Goal: Transaction & Acquisition: Purchase product/service

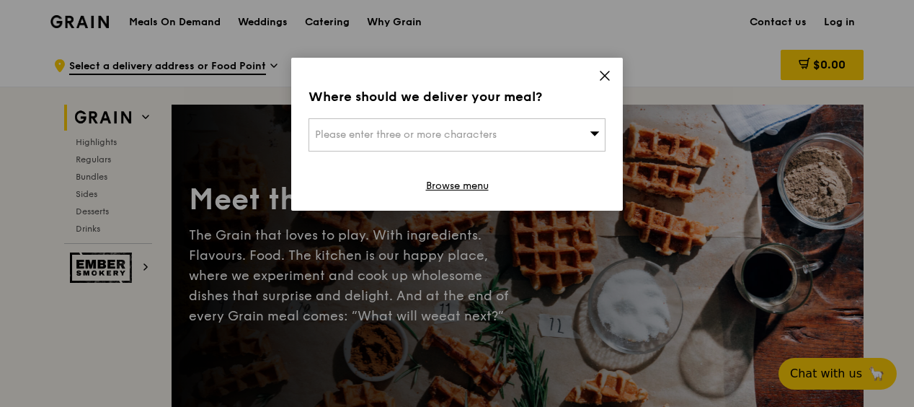
click at [558, 131] on div "Please enter three or more characters" at bounding box center [457, 134] width 297 height 33
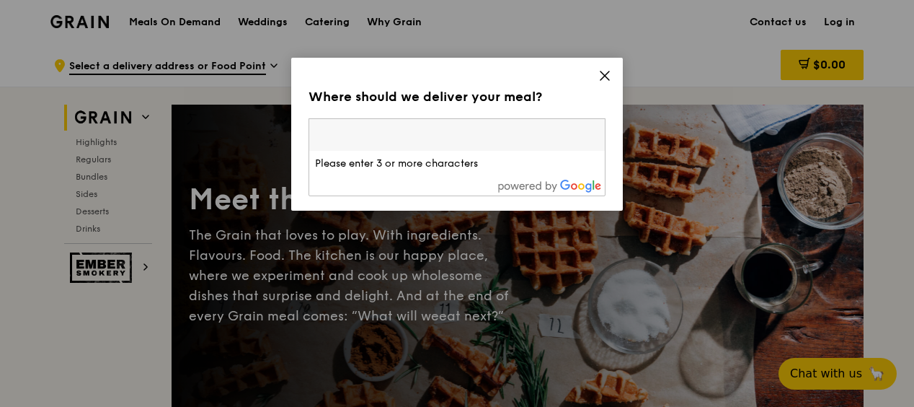
click at [412, 136] on input "search" at bounding box center [457, 135] width 296 height 32
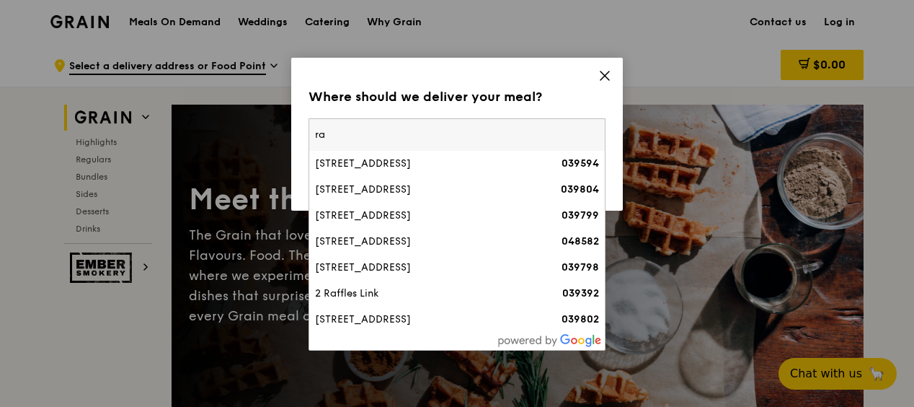
type input "r"
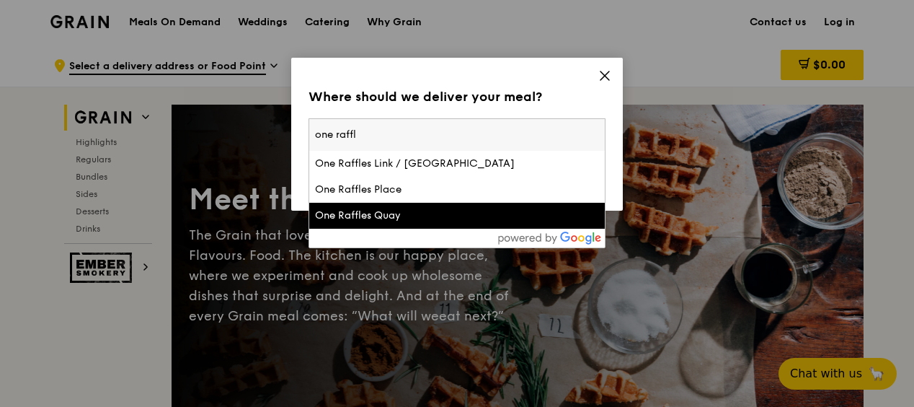
type input "one raffl"
click at [385, 213] on div "One Raffles Quay" at bounding box center [421, 215] width 213 height 14
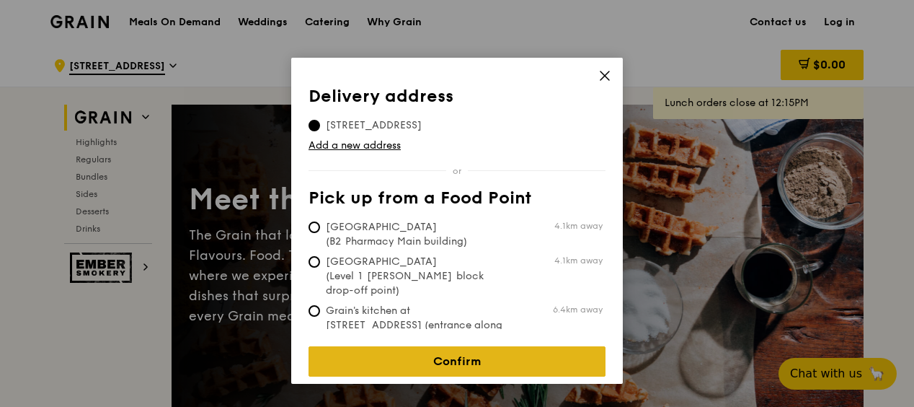
click at [466, 348] on link "Confirm" at bounding box center [457, 361] width 297 height 30
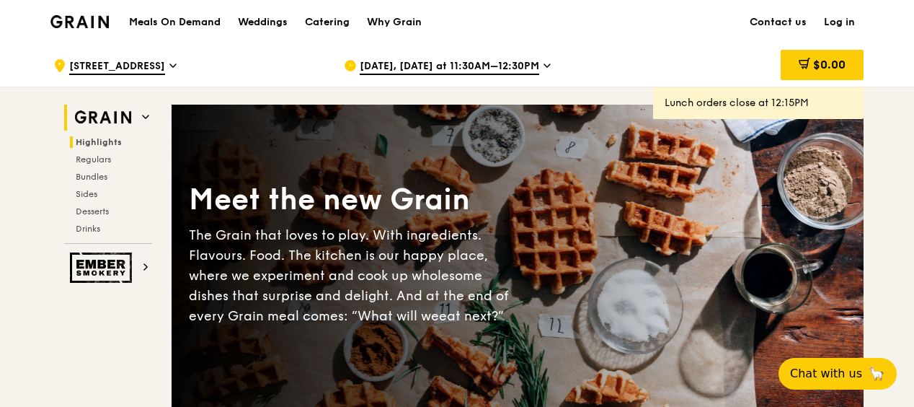
click at [99, 141] on span "Highlights" at bounding box center [99, 142] width 46 height 10
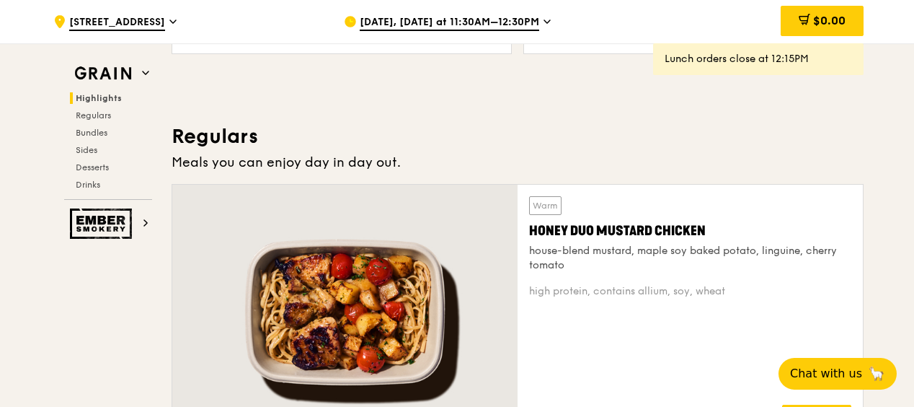
scroll to position [912, 0]
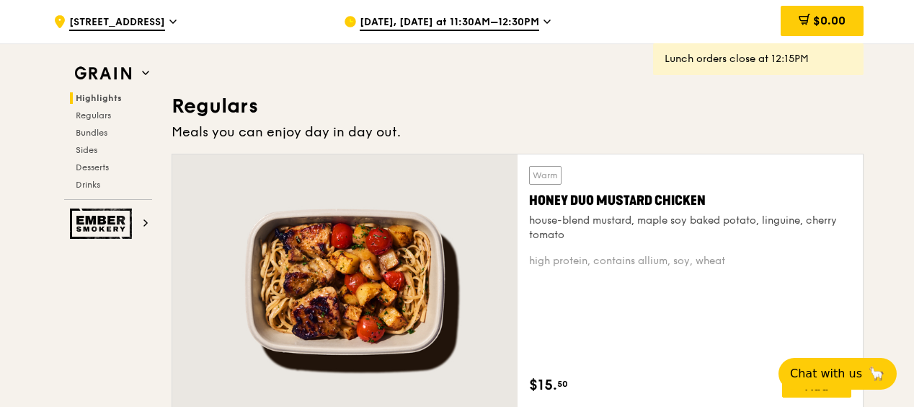
drag, startPoint x: 415, startPoint y: 130, endPoint x: 142, endPoint y: 105, distance: 273.7
drag, startPoint x: 142, startPoint y: 105, endPoint x: 310, endPoint y: 100, distance: 168.1
click at [310, 100] on h3 "Regulars" at bounding box center [518, 106] width 692 height 26
click at [327, 109] on h3 "Regulars" at bounding box center [518, 106] width 692 height 26
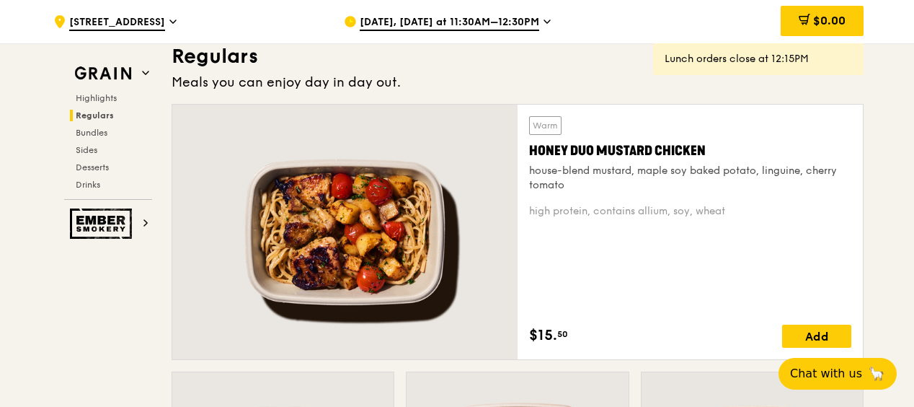
scroll to position [984, 0]
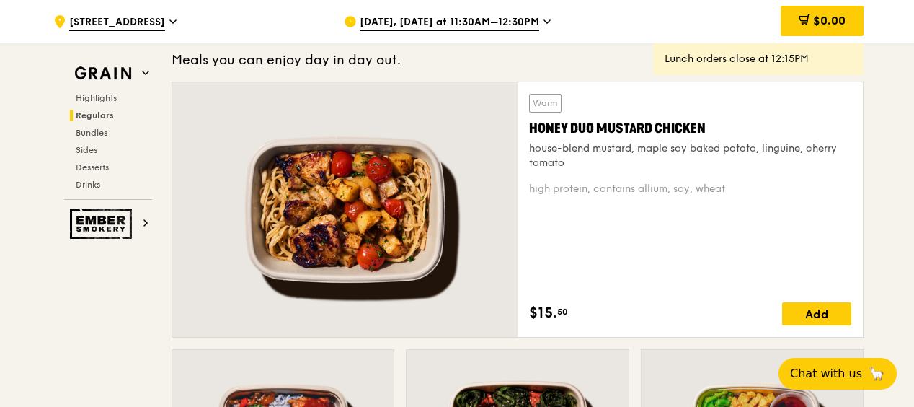
click at [627, 144] on div "house-blend mustard, maple soy baked potato, linguine, cherry tomato" at bounding box center [690, 155] width 322 height 29
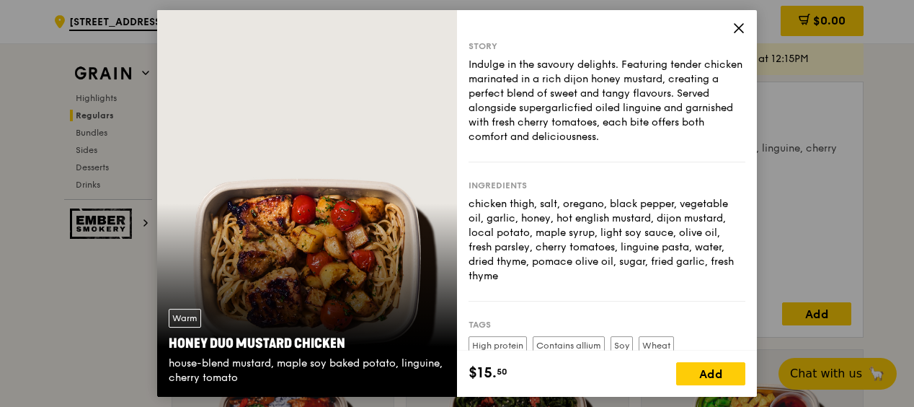
click at [738, 27] on icon at bounding box center [739, 28] width 13 height 13
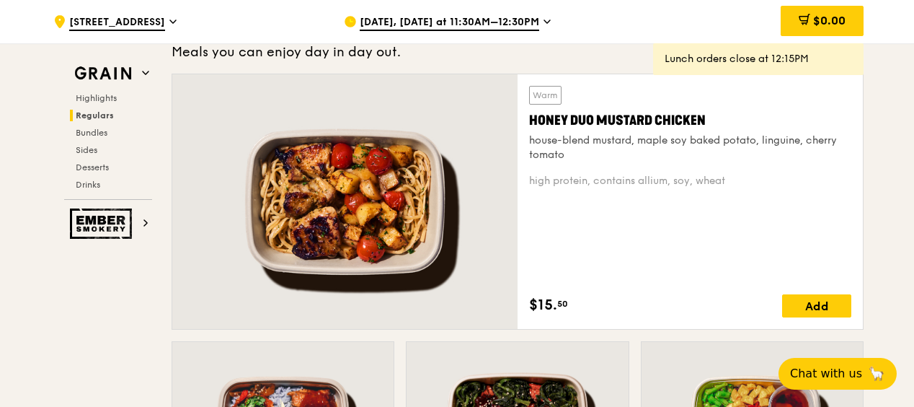
scroll to position [1056, 0]
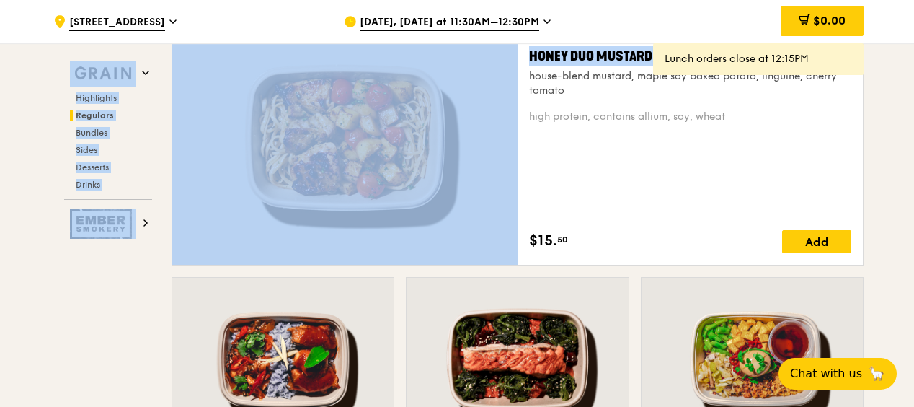
drag, startPoint x: 828, startPoint y: 57, endPoint x: 637, endPoint y: 61, distance: 191.2
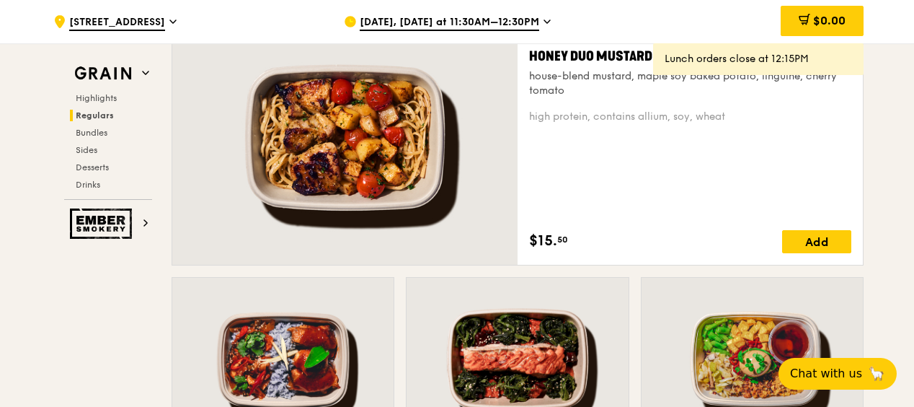
drag, startPoint x: 637, startPoint y: 61, endPoint x: 769, endPoint y: 65, distance: 132.0
click at [769, 65] on div "Lunch orders close at 12:15PM" at bounding box center [758, 59] width 187 height 14
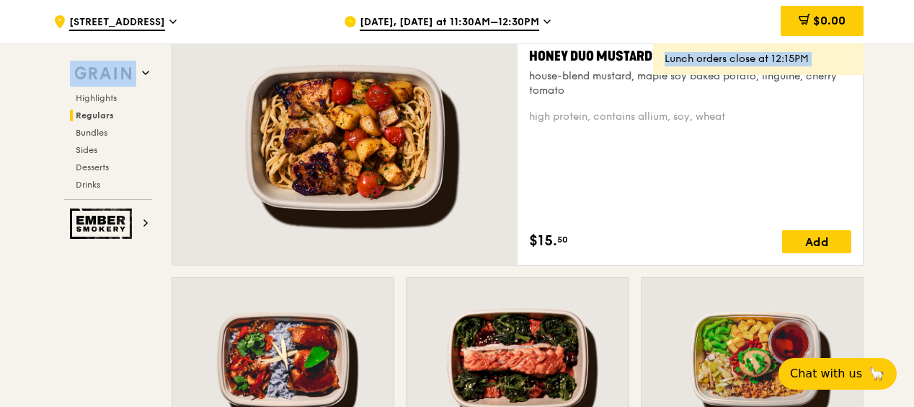
click at [769, 65] on div "Lunch orders close at 12:15PM" at bounding box center [758, 59] width 187 height 14
copy div "Lunch orders close at 12:15PM"
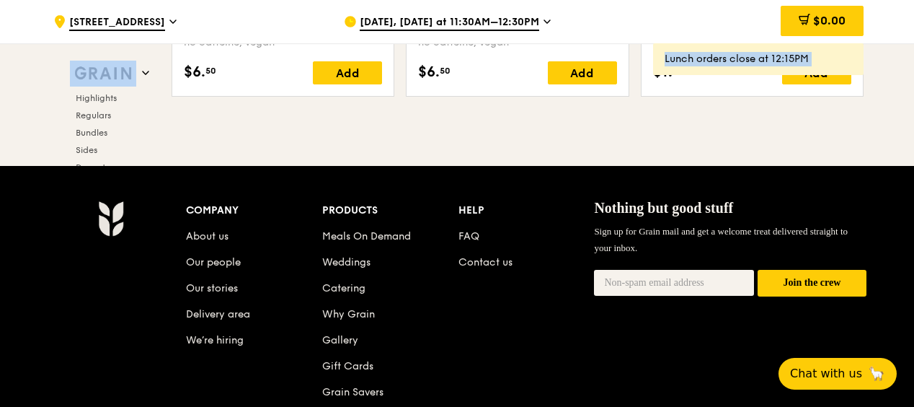
scroll to position [6018, 0]
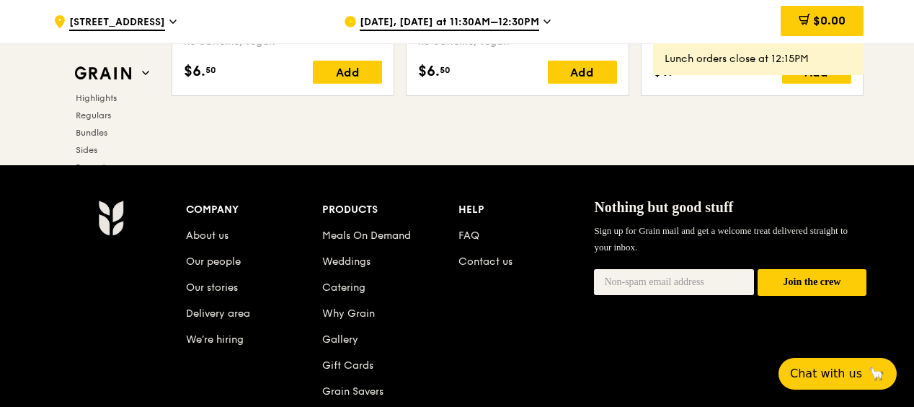
click at [480, 175] on div "Company About us Our people Our stories Delivery area We’re hiring Products Mea…" at bounding box center [457, 378] width 914 height 427
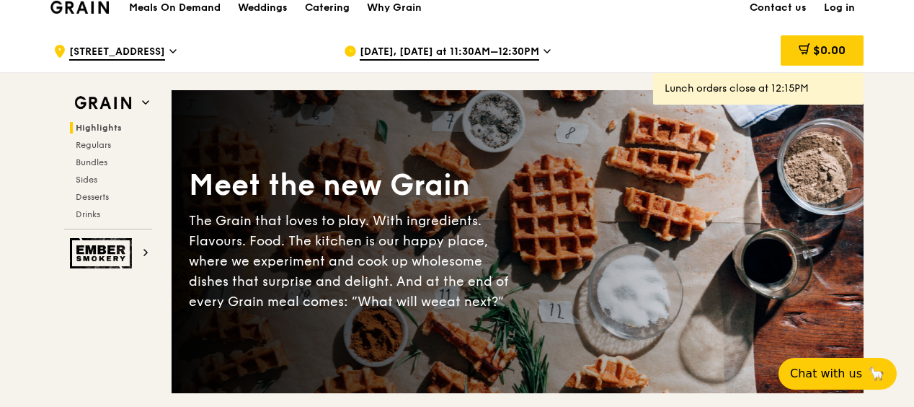
scroll to position [0, 0]
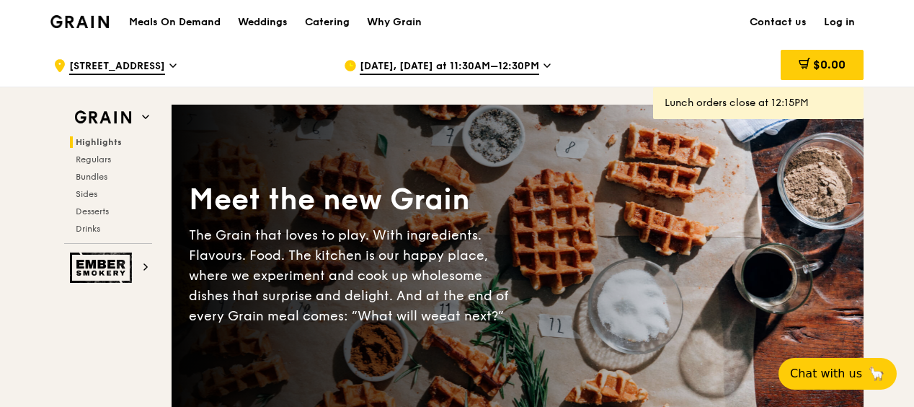
click at [840, 22] on link "Log in" at bounding box center [840, 22] width 48 height 43
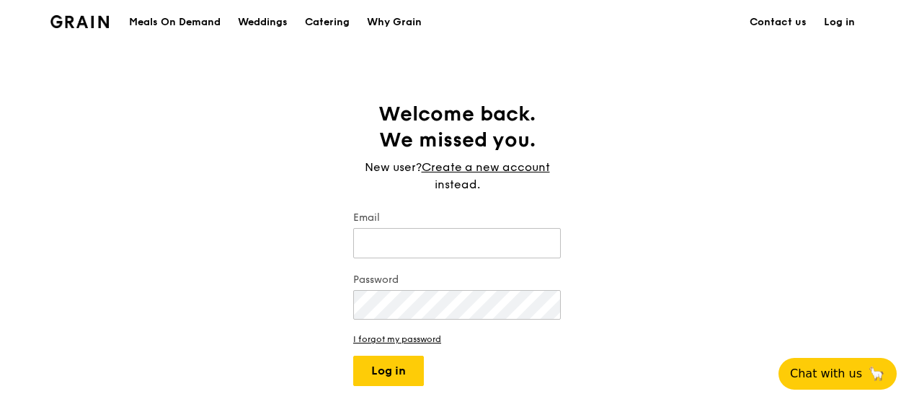
click at [707, 204] on div "Welcome back. We missed you. New user? Create a new account instead. Email Pass…" at bounding box center [457, 243] width 914 height 285
click at [630, 181] on div "Welcome back. We missed you. New user? Create a new account instead. Email Pass…" at bounding box center [457, 243] width 914 height 285
click at [718, 175] on div "Welcome back. We missed you. New user? Create a new account instead. Email Pass…" at bounding box center [457, 243] width 914 height 285
click at [504, 166] on link "Create a new account" at bounding box center [486, 167] width 128 height 17
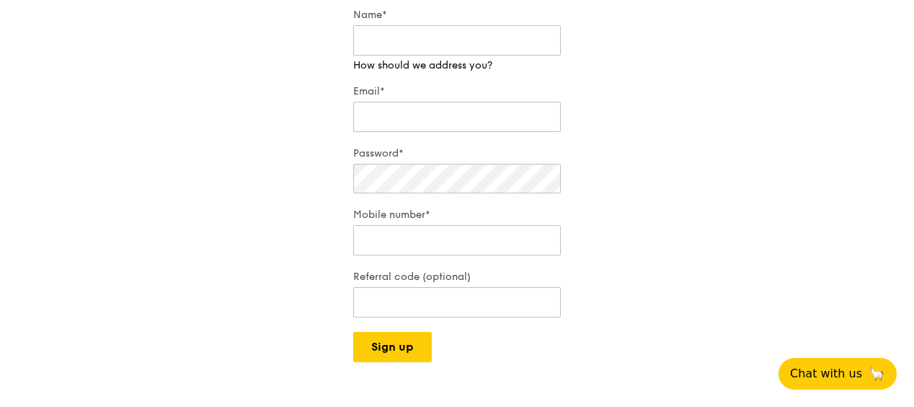
scroll to position [216, 0]
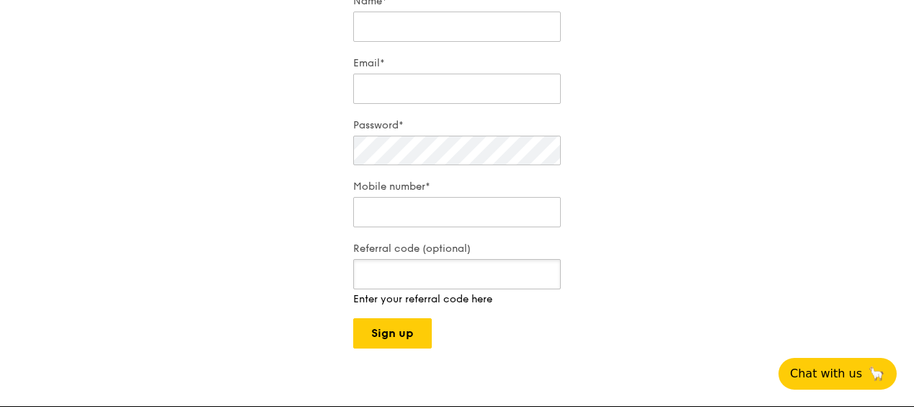
click at [443, 288] on div "Referral code (optional) Enter your referral code here" at bounding box center [457, 274] width 208 height 65
click at [661, 230] on div "Get started in no time Sign up in 30 seconds. Easy. If you already have an acco…" at bounding box center [457, 117] width 914 height 464
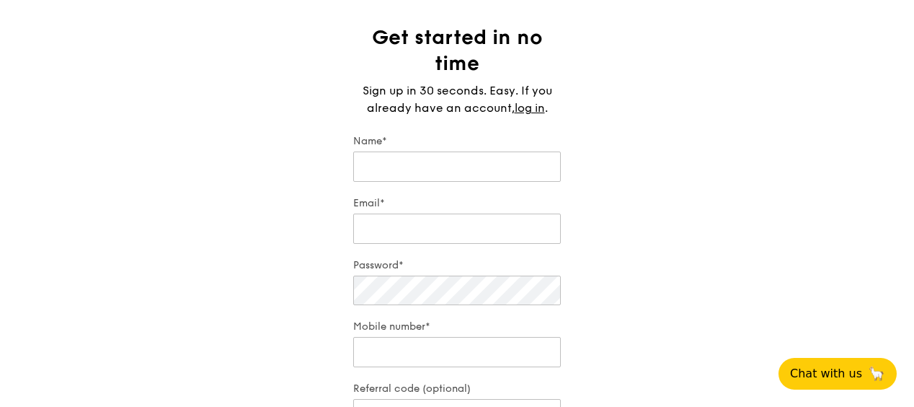
scroll to position [72, 0]
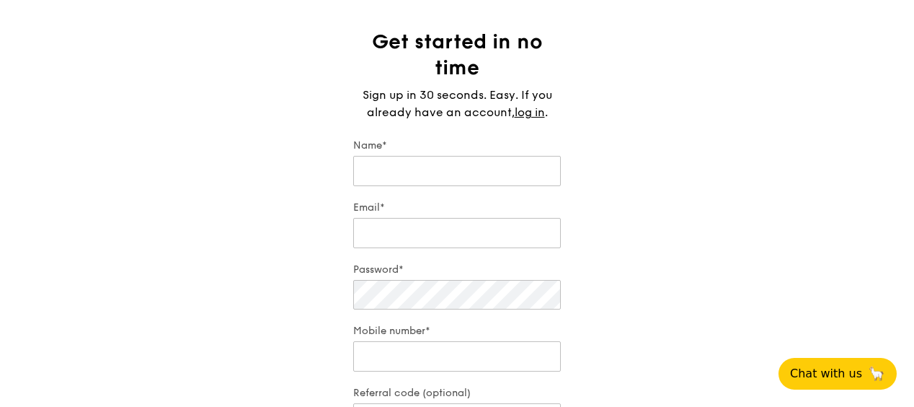
click at [684, 173] on div "Get started in no time Sign up in 30 seconds. Easy. If you already have an acco…" at bounding box center [457, 253] width 914 height 449
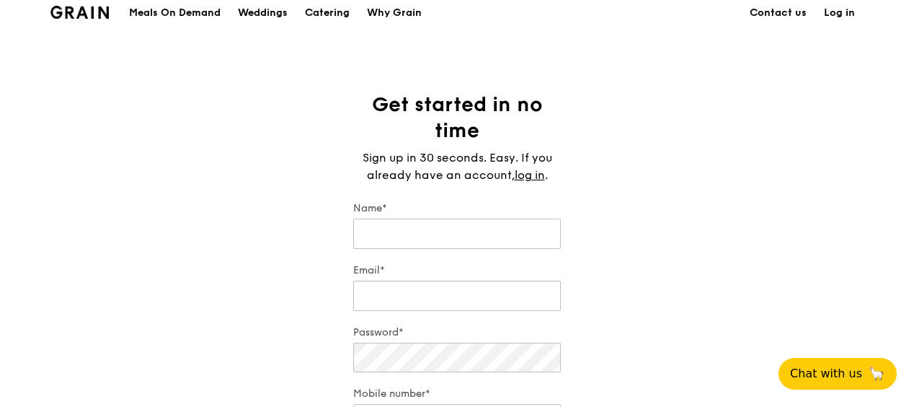
scroll to position [0, 0]
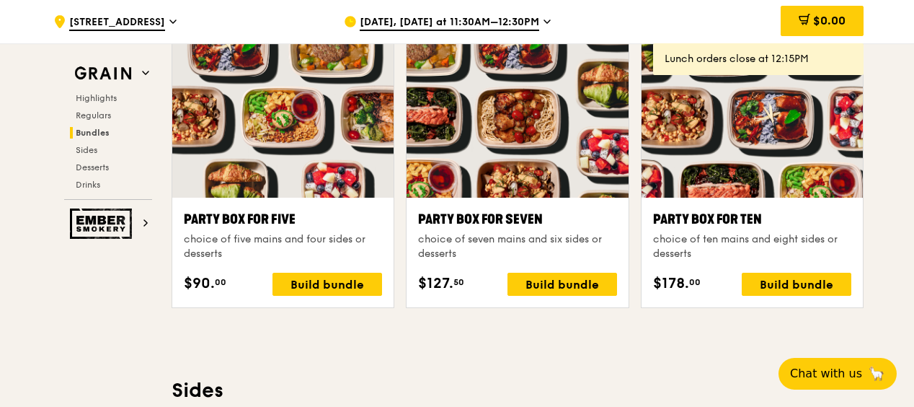
scroll to position [2885, 0]
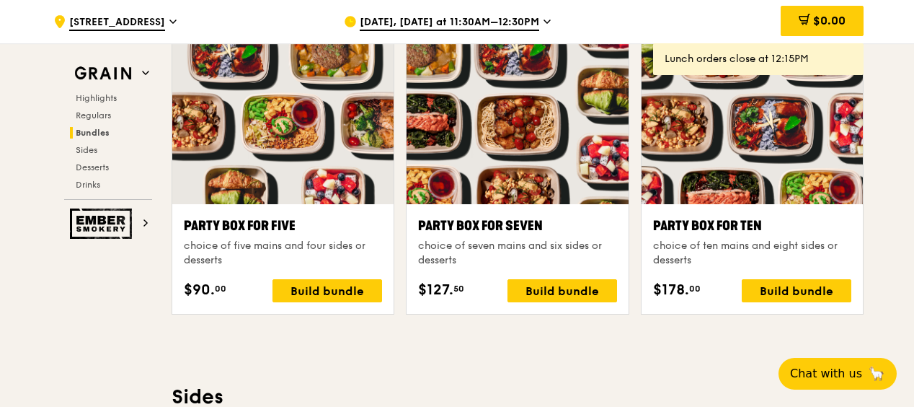
click at [615, 345] on div "Highlights Weekly rotating dishes inspired by flavours from around the world. W…" at bounding box center [518, 410] width 692 height 5661
click at [705, 360] on div "Highlights Weekly rotating dishes inspired by flavours from around the world. W…" at bounding box center [518, 410] width 692 height 5661
click at [811, 286] on div "Build bundle" at bounding box center [797, 290] width 110 height 23
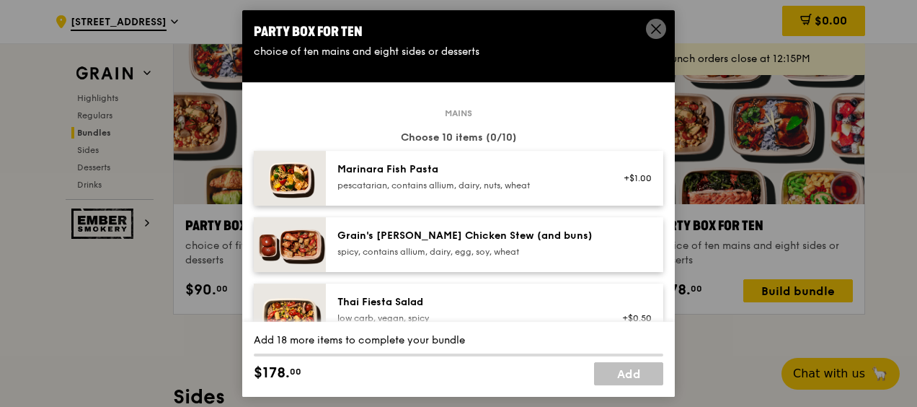
click at [578, 172] on div "Marinara Fish Pasta" at bounding box center [466, 169] width 259 height 14
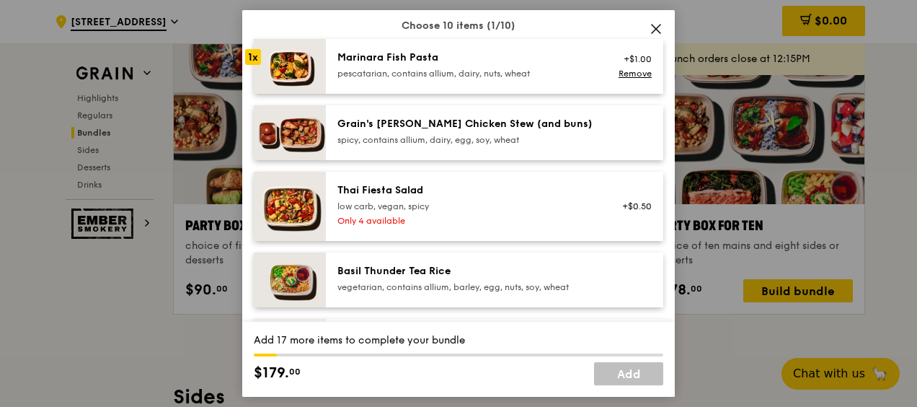
scroll to position [144, 0]
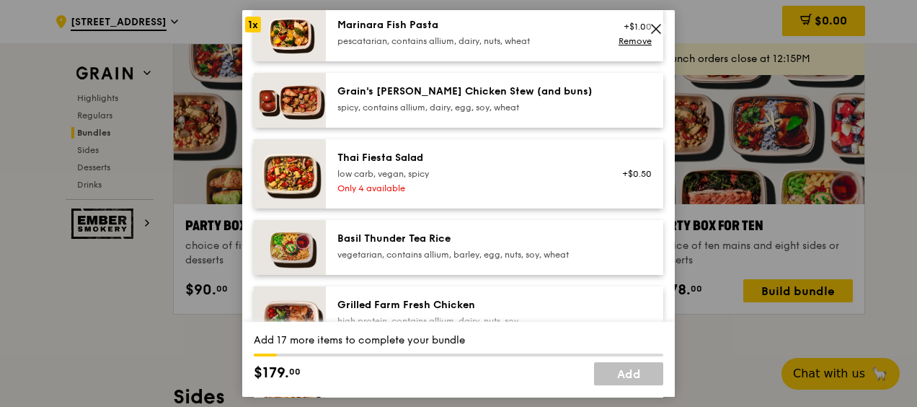
click at [517, 35] on div "pescatarian, contains allium, dairy, nuts, wheat" at bounding box center [466, 41] width 259 height 12
click at [629, 39] on link "Remove" at bounding box center [635, 41] width 33 height 10
click at [505, 93] on div "Grain's [PERSON_NAME] Chicken Stew (and buns)" at bounding box center [466, 91] width 259 height 14
click at [521, 100] on div "Grain's [PERSON_NAME] Chicken Stew (and buns) spicy, contains allium, dairy, eg…" at bounding box center [466, 98] width 259 height 29
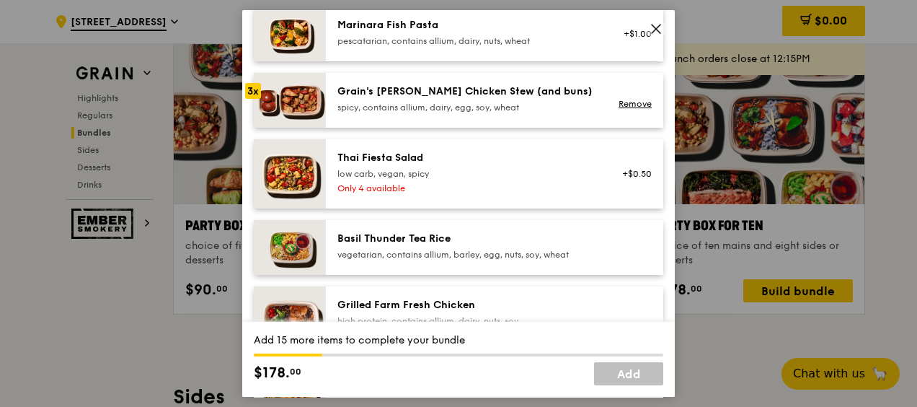
drag, startPoint x: 521, startPoint y: 100, endPoint x: 480, endPoint y: 100, distance: 40.4
click at [480, 100] on div "Grain's [PERSON_NAME] Chicken Stew (and buns) spicy, contains allium, dairy, eg…" at bounding box center [466, 98] width 259 height 29
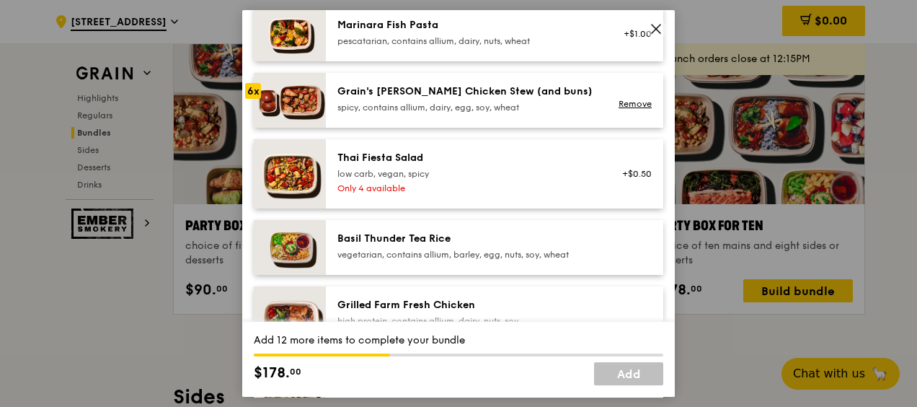
click at [480, 100] on div "Grain's [PERSON_NAME] Chicken Stew (and buns) spicy, contains allium, dairy, eg…" at bounding box center [466, 98] width 259 height 29
click at [436, 105] on div "spicy, contains allium, dairy, egg, soy, wheat" at bounding box center [466, 108] width 259 height 12
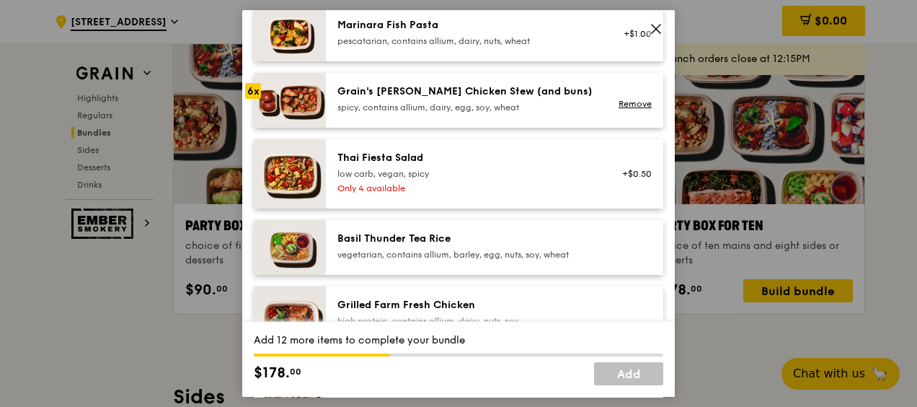
click at [436, 105] on div "spicy, contains allium, dairy, egg, soy, wheat" at bounding box center [466, 108] width 259 height 12
click at [384, 106] on div "spicy, contains allium, dairy, egg, soy, wheat" at bounding box center [466, 108] width 259 height 12
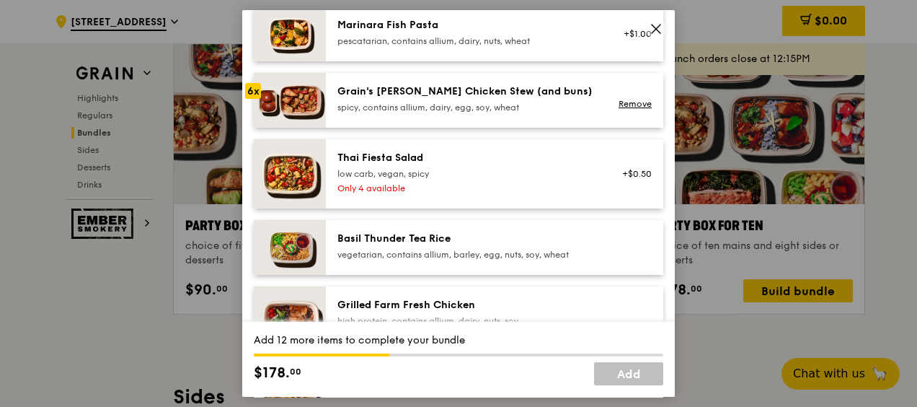
click at [399, 108] on div "spicy, contains allium, dairy, egg, soy, wheat" at bounding box center [466, 108] width 259 height 12
click at [656, 29] on icon at bounding box center [656, 29] width 9 height 9
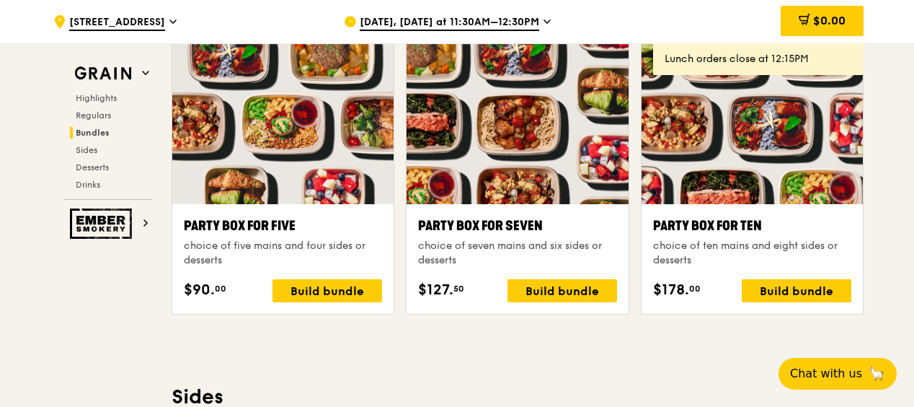
click at [646, 359] on div "Highlights Weekly rotating dishes inspired by flavours from around the world. W…" at bounding box center [518, 410] width 692 height 5661
click at [785, 300] on div "Party Box for Ten choice of ten mains and eight sides or desserts $178. 00 Buil…" at bounding box center [752, 259] width 221 height 110
click at [789, 286] on div "Build bundle" at bounding box center [797, 290] width 110 height 23
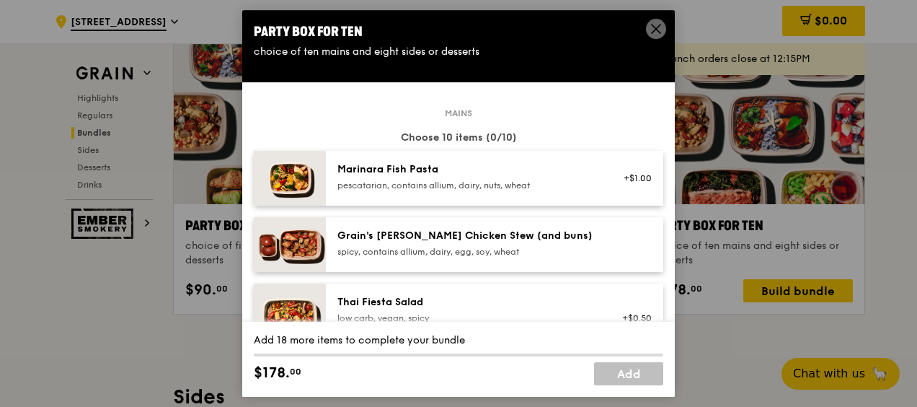
click at [652, 30] on icon at bounding box center [656, 28] width 13 height 13
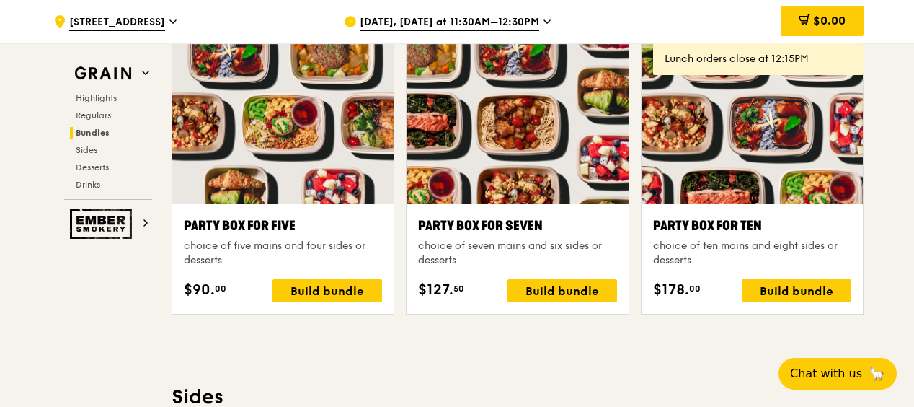
click at [614, 360] on div "Highlights Weekly rotating dishes inspired by flavours from around the world. W…" at bounding box center [518, 410] width 692 height 5661
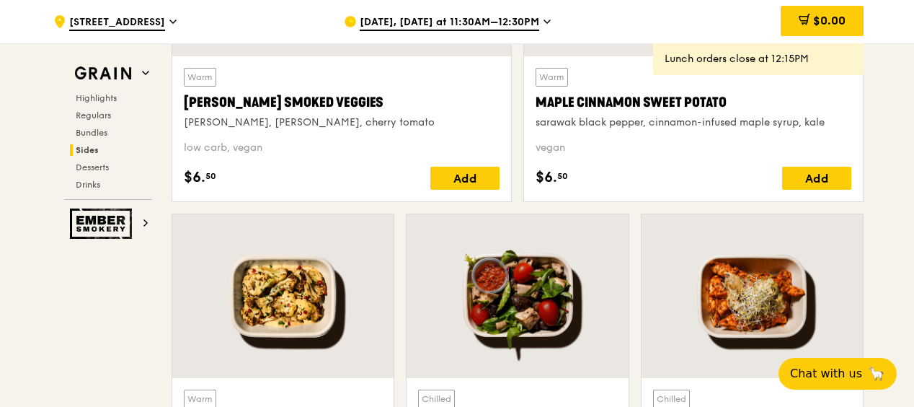
scroll to position [3601, 0]
